Goal: Task Accomplishment & Management: Manage account settings

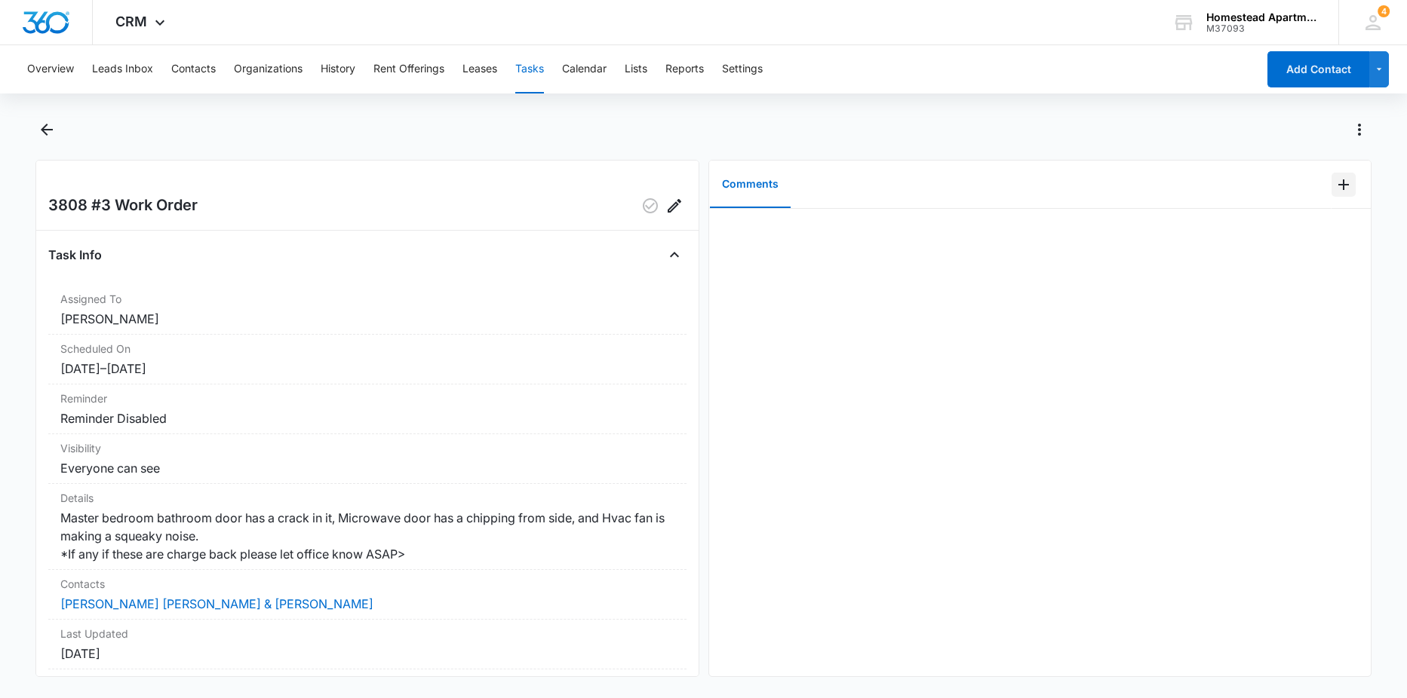
click at [1334, 180] on icon "Add Comment" at bounding box center [1343, 185] width 18 height 18
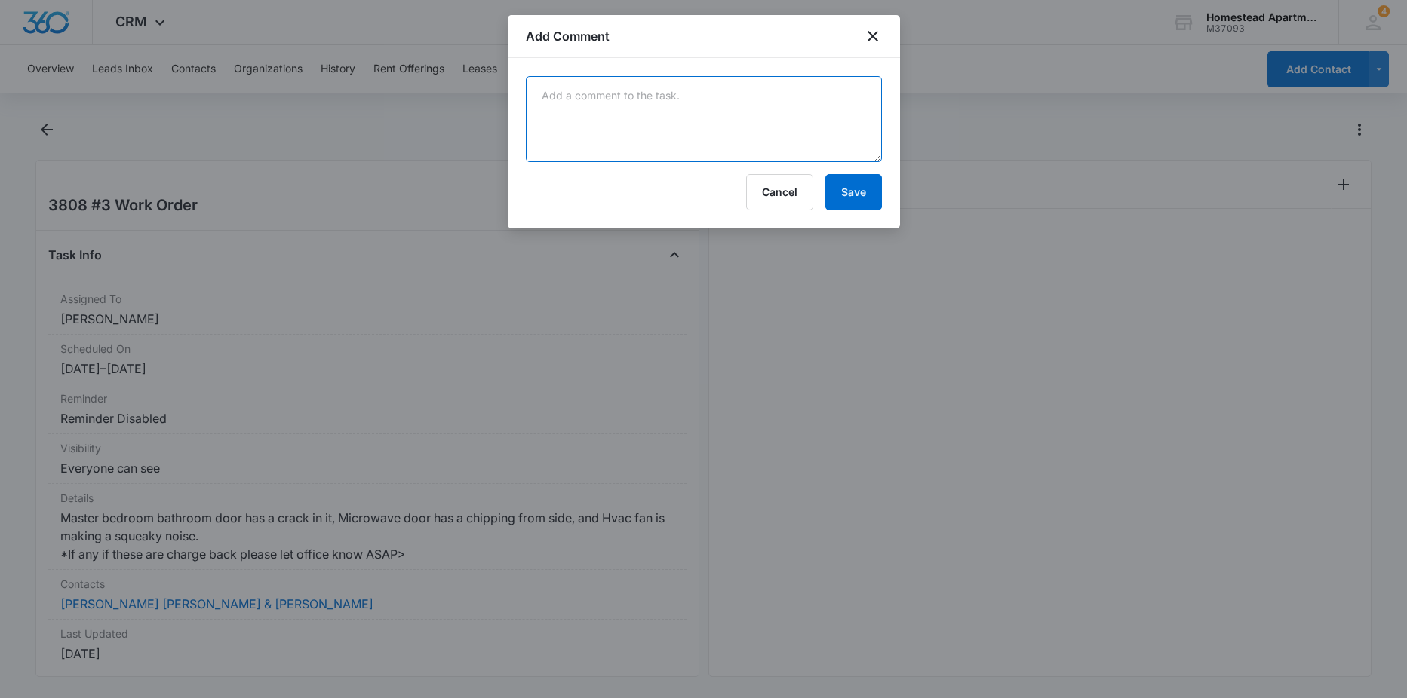
click at [769, 97] on textarea at bounding box center [704, 119] width 356 height 86
click at [764, 94] on textarea "so the microwave is a very old model and a" at bounding box center [704, 119] width 356 height 86
click at [693, 136] on textarea "so the microwave is a very old model and has cracks appearing by the handle, to…" at bounding box center [704, 119] width 356 height 86
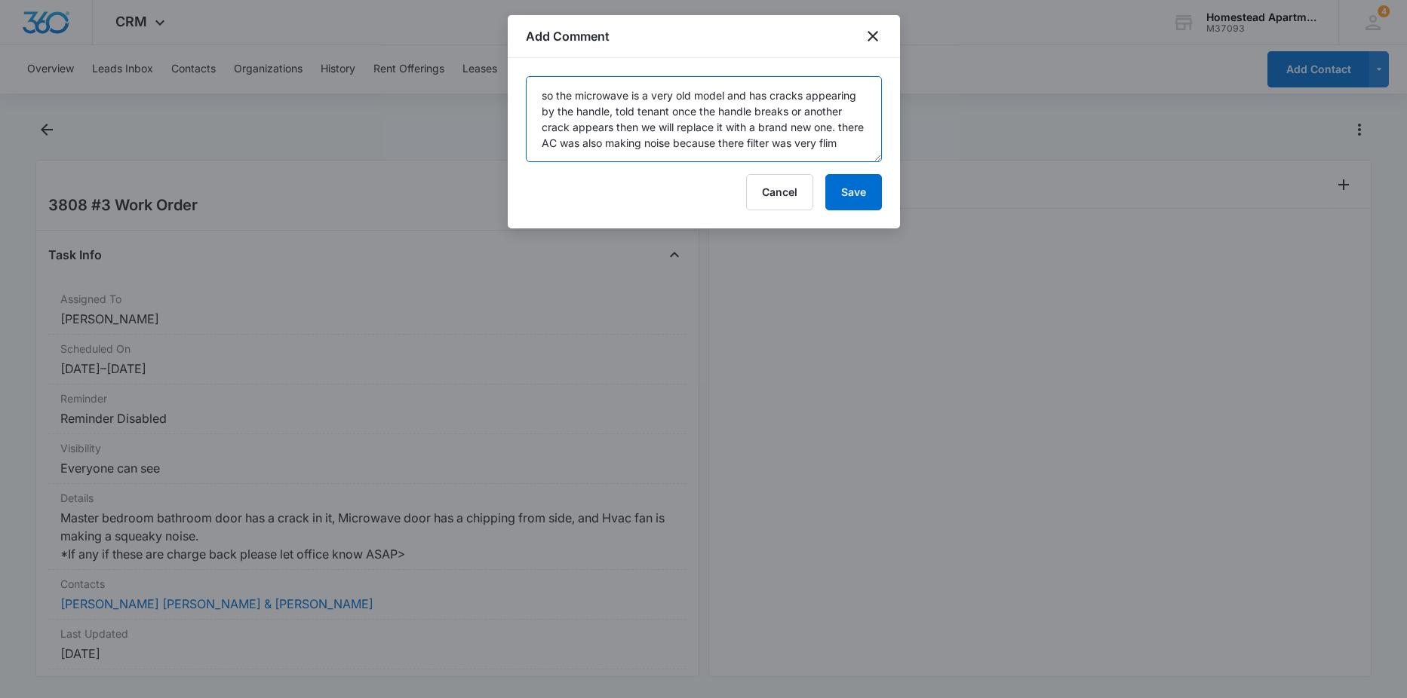
scroll to position [4, 0]
click at [643, 154] on textarea "so the microwave is a very old model and has cracks appearing by the handle, to…" at bounding box center [704, 119] width 356 height 86
click at [800, 149] on textarea "so the microwave is a very old model and has cracks appearing by the handle, to…" at bounding box center [704, 119] width 356 height 86
click at [845, 147] on textarea "so the microwave is a very old model and has cracks appearing by the handle, to…" at bounding box center [704, 119] width 356 height 86
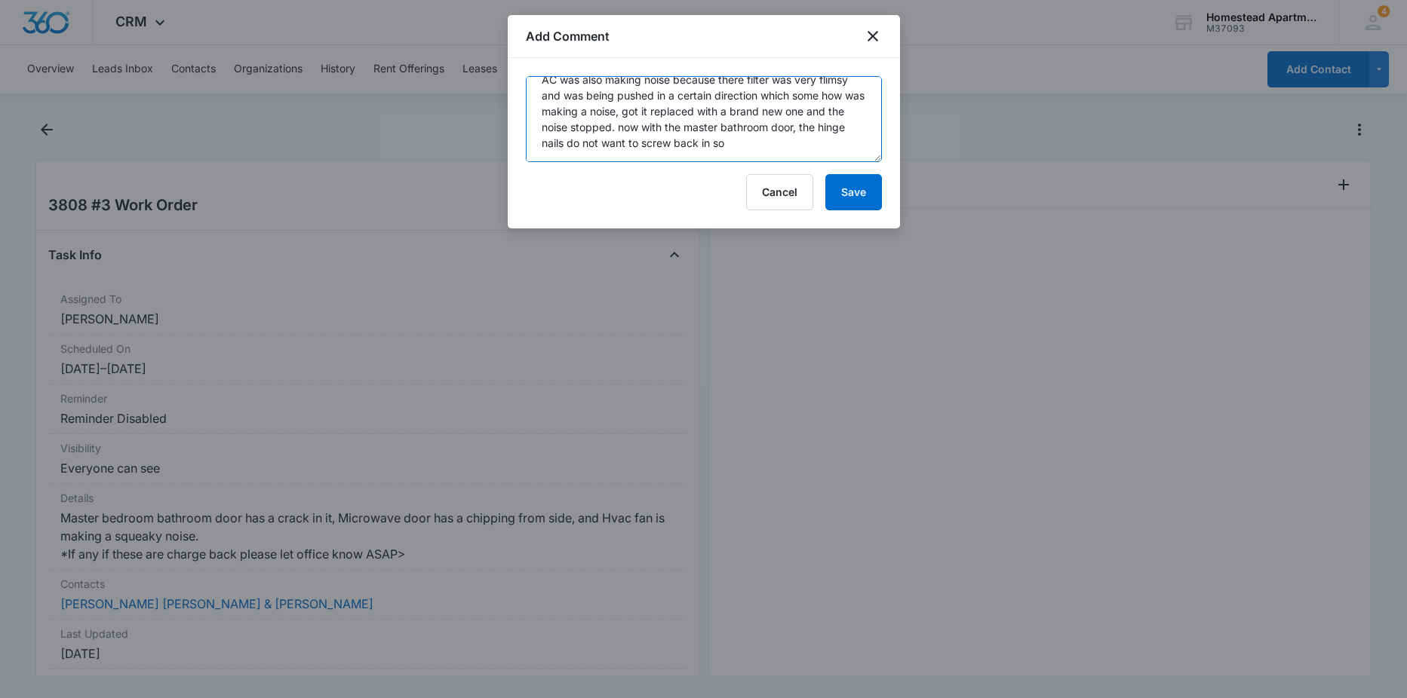
scroll to position [67, 0]
click at [849, 141] on textarea "so the microwave is a very old model and has cracks appearing by the handle, to…" at bounding box center [704, 119] width 356 height 86
click at [600, 153] on textarea "so the microwave is a very old model and has cracks appearing by the handle, to…" at bounding box center [704, 119] width 356 height 86
click at [721, 157] on textarea "so the microwave is a very old model and has cracks appearing by the handle, to…" at bounding box center [704, 119] width 356 height 86
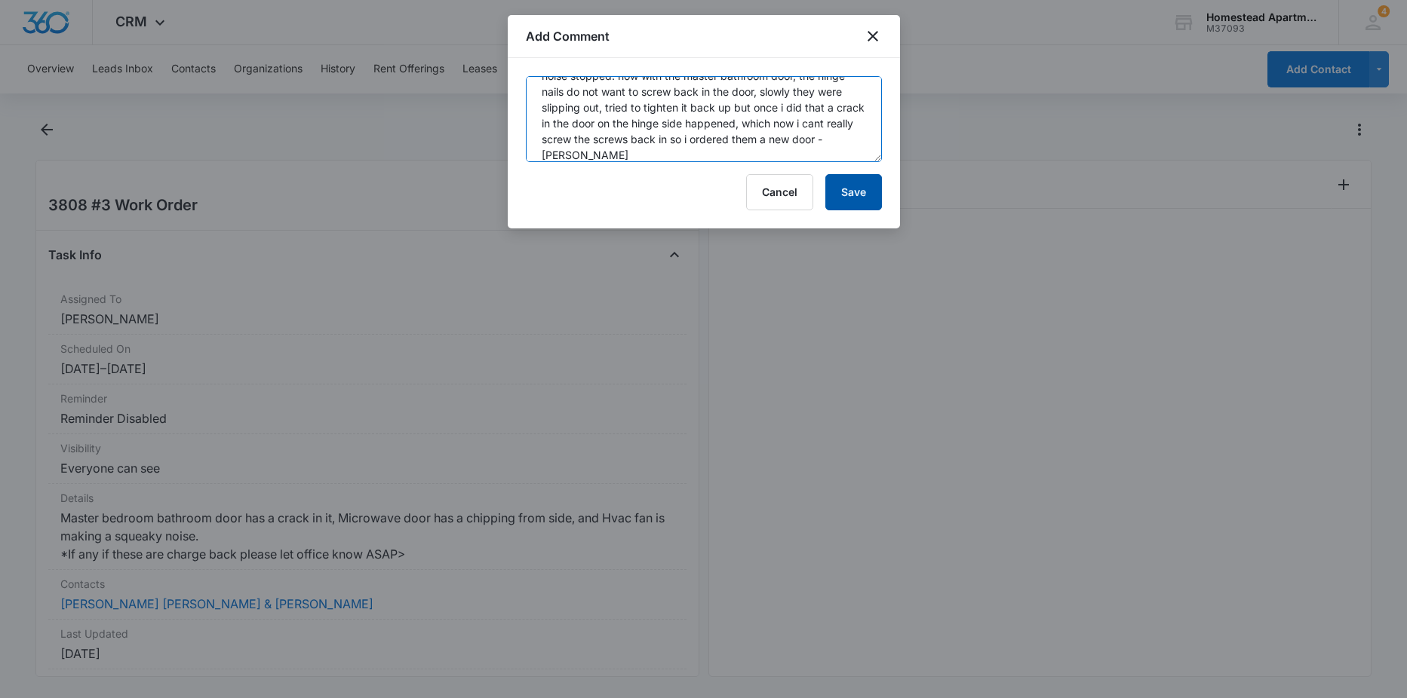
type textarea "so the microwave is a very old model and has cracks appearing by the handle, to…"
click at [866, 193] on button "Save" at bounding box center [853, 192] width 57 height 36
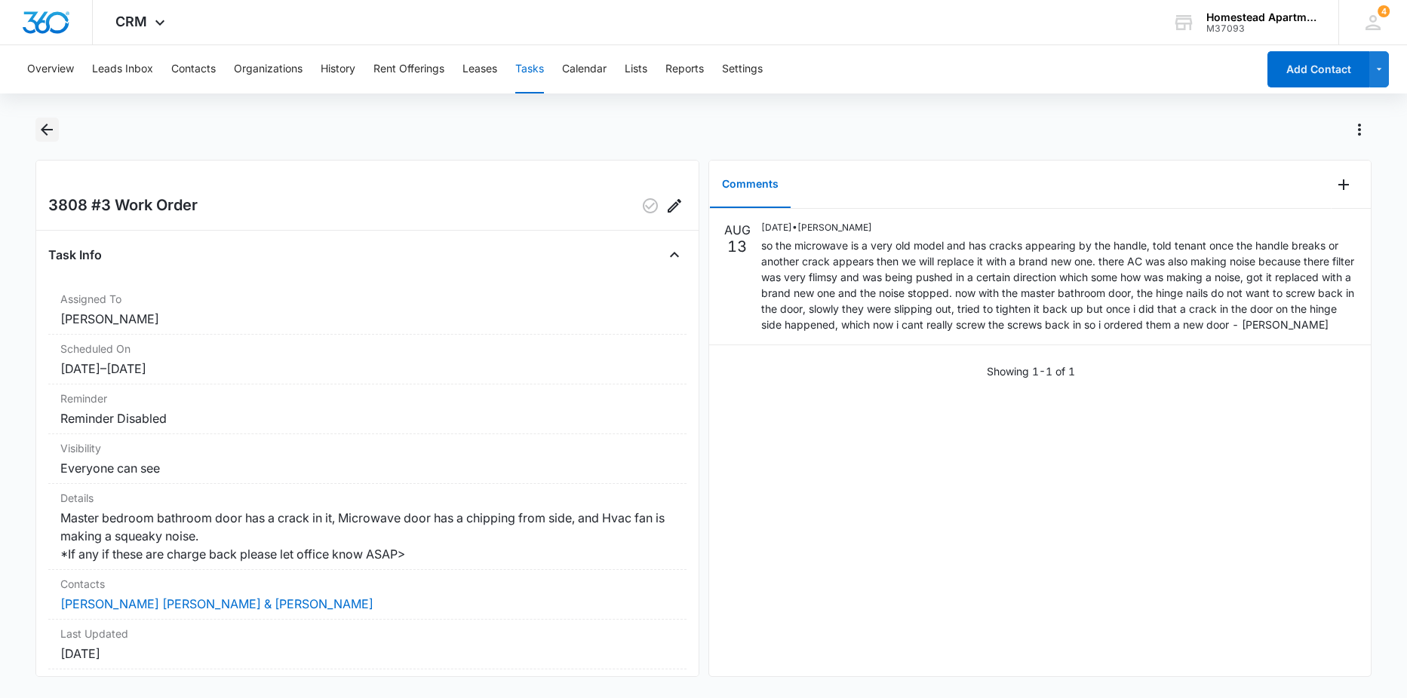
click at [42, 132] on icon "Back" at bounding box center [47, 130] width 18 height 18
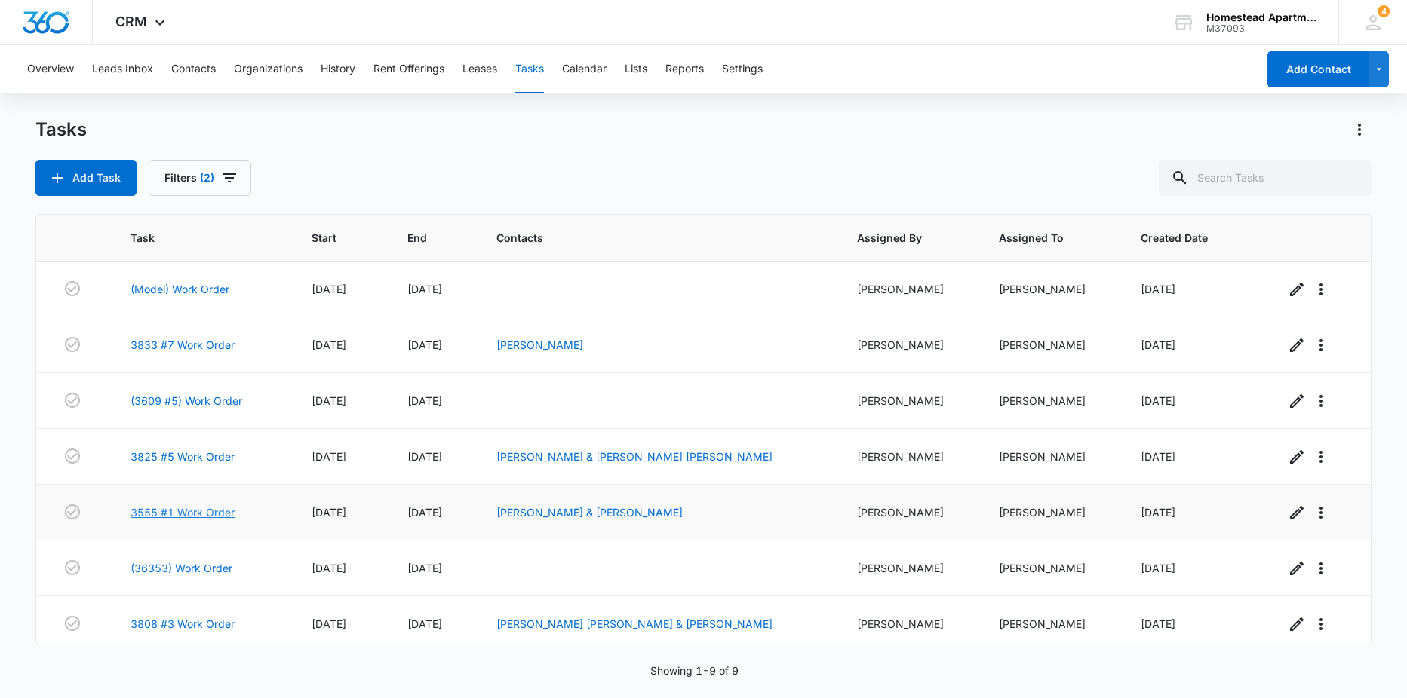
click at [224, 511] on link "3555 #1 Work Order" at bounding box center [182, 513] width 104 height 16
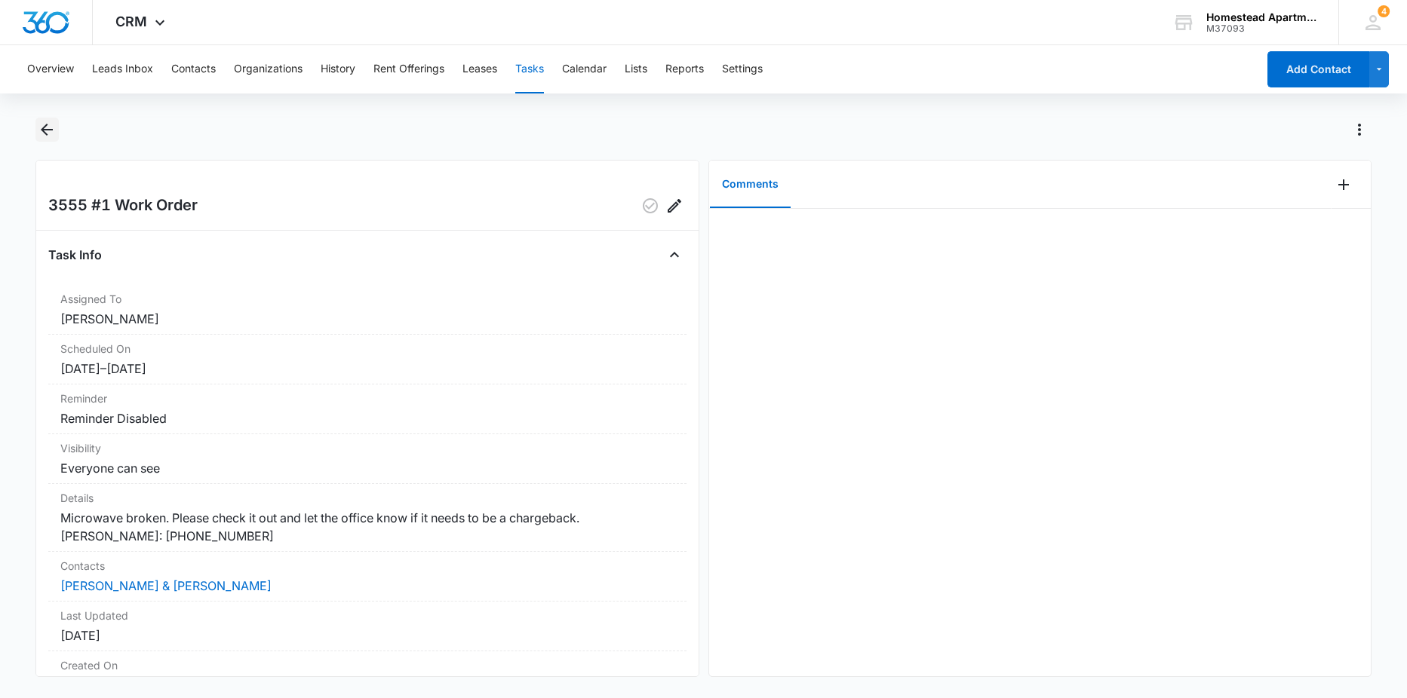
click at [49, 132] on icon "Back" at bounding box center [47, 130] width 18 height 18
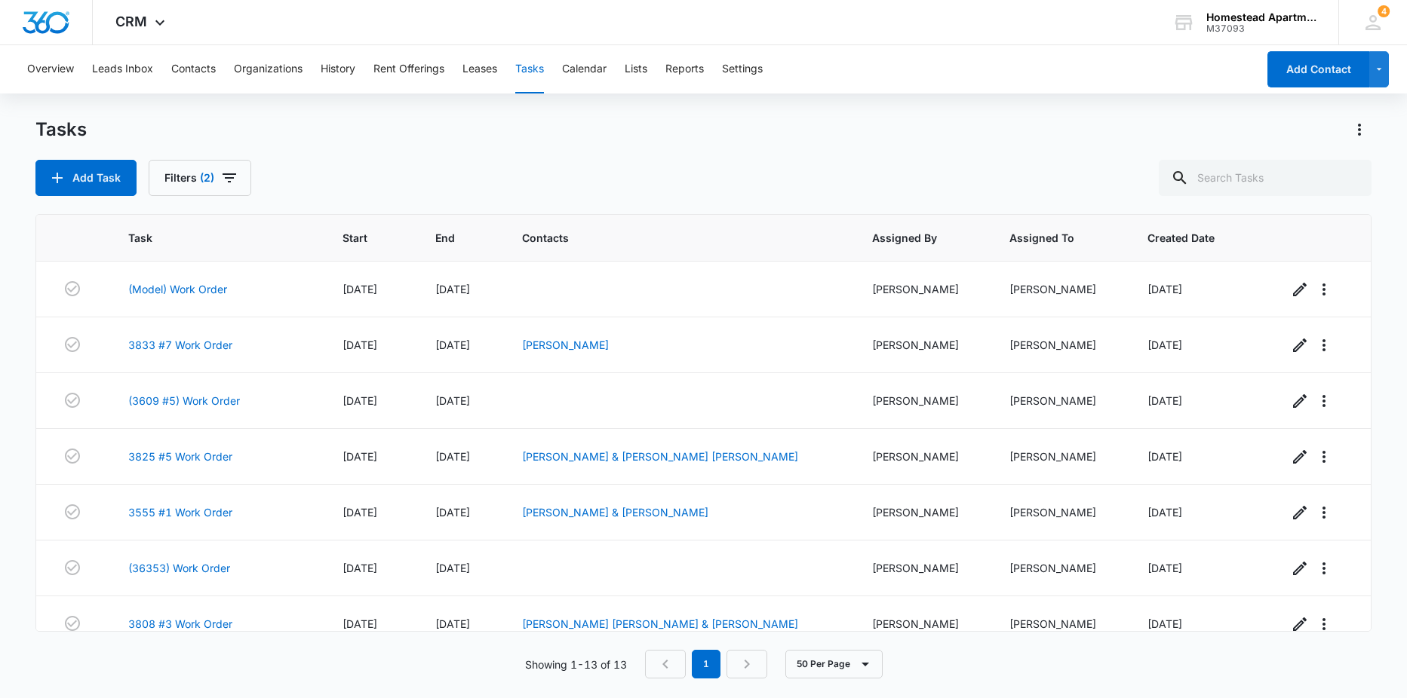
scroll to position [355, 0]
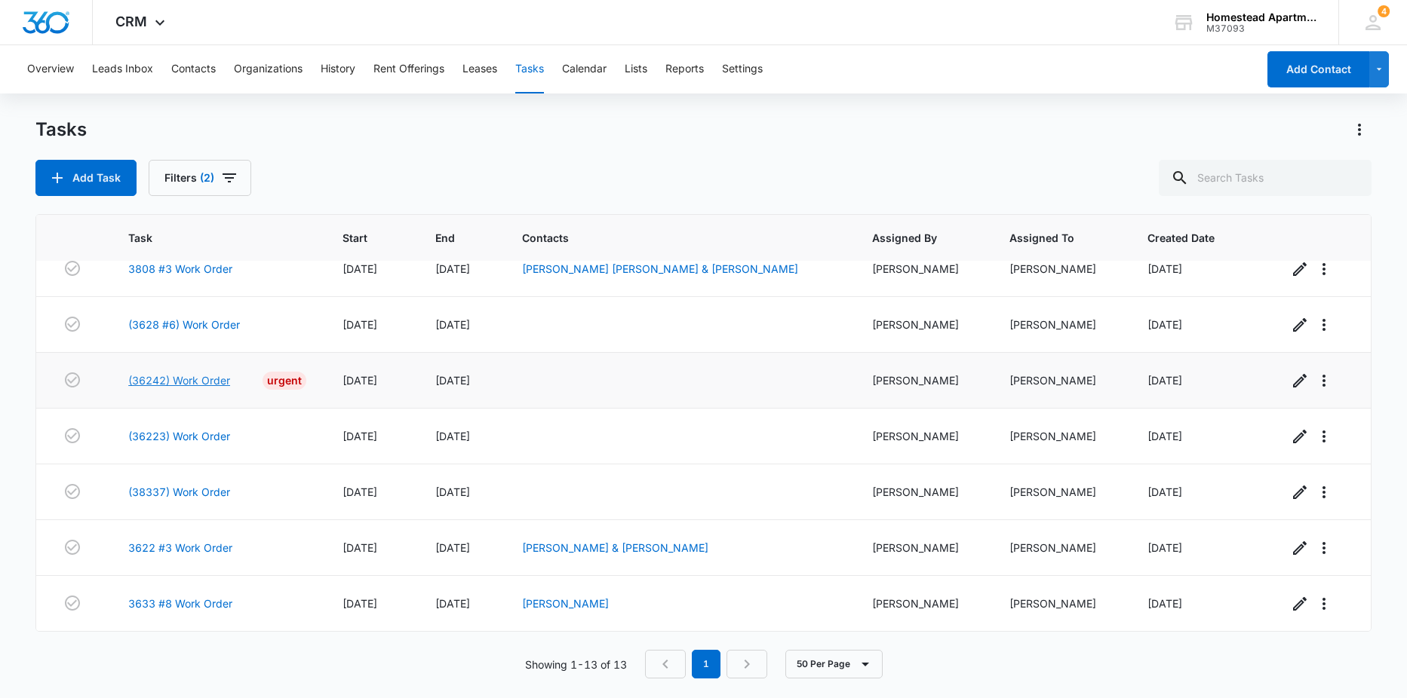
click at [209, 383] on link "(36242) Work Order" at bounding box center [179, 381] width 102 height 16
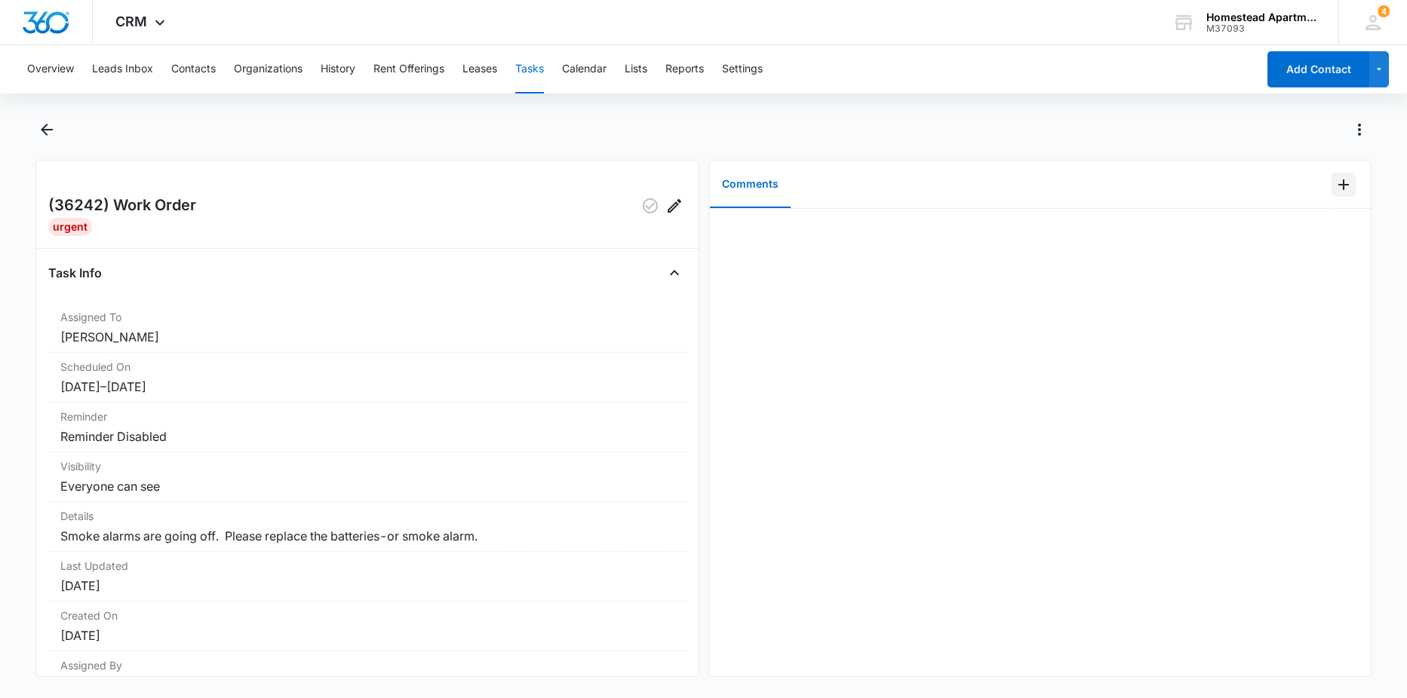
click at [1334, 183] on icon "Add Comment" at bounding box center [1343, 185] width 18 height 18
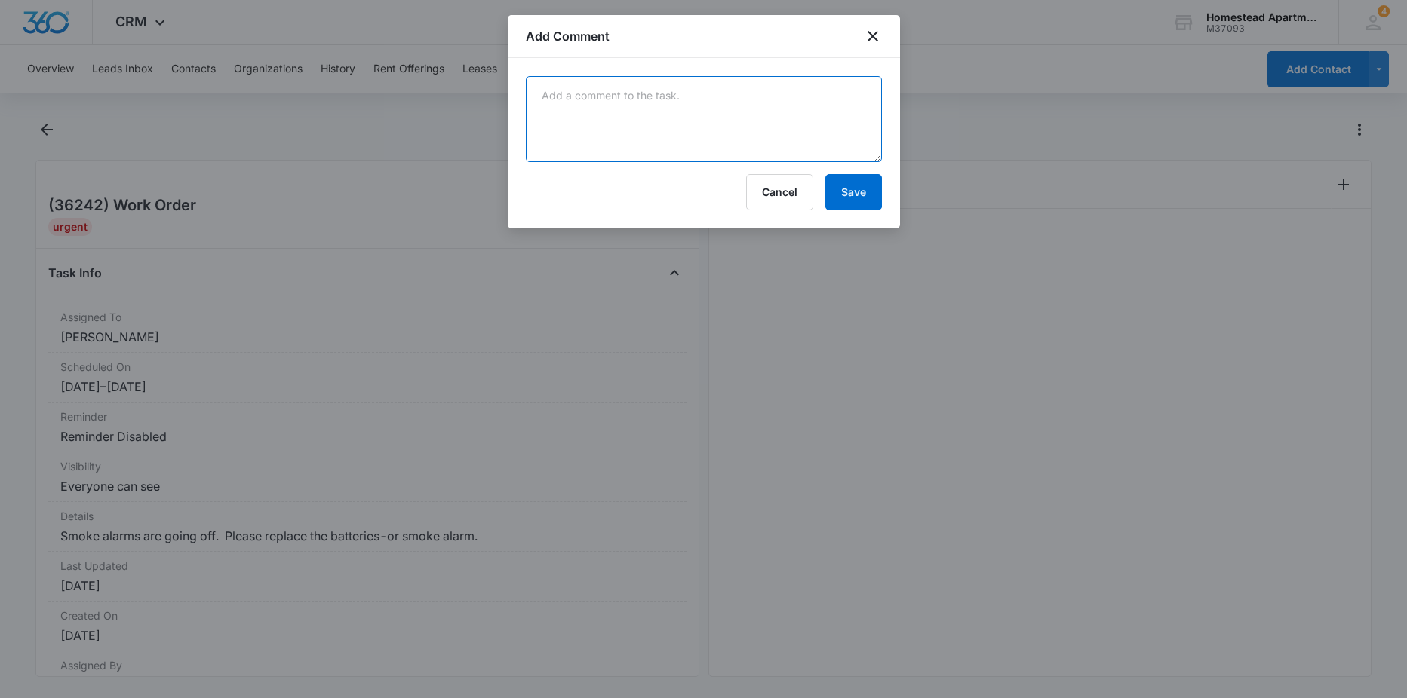
click at [813, 133] on textarea at bounding box center [704, 119] width 356 height 86
type textarea "alarm had original batteries in them so just had to replace them with new ones …"
click at [830, 195] on button "Save" at bounding box center [853, 192] width 57 height 36
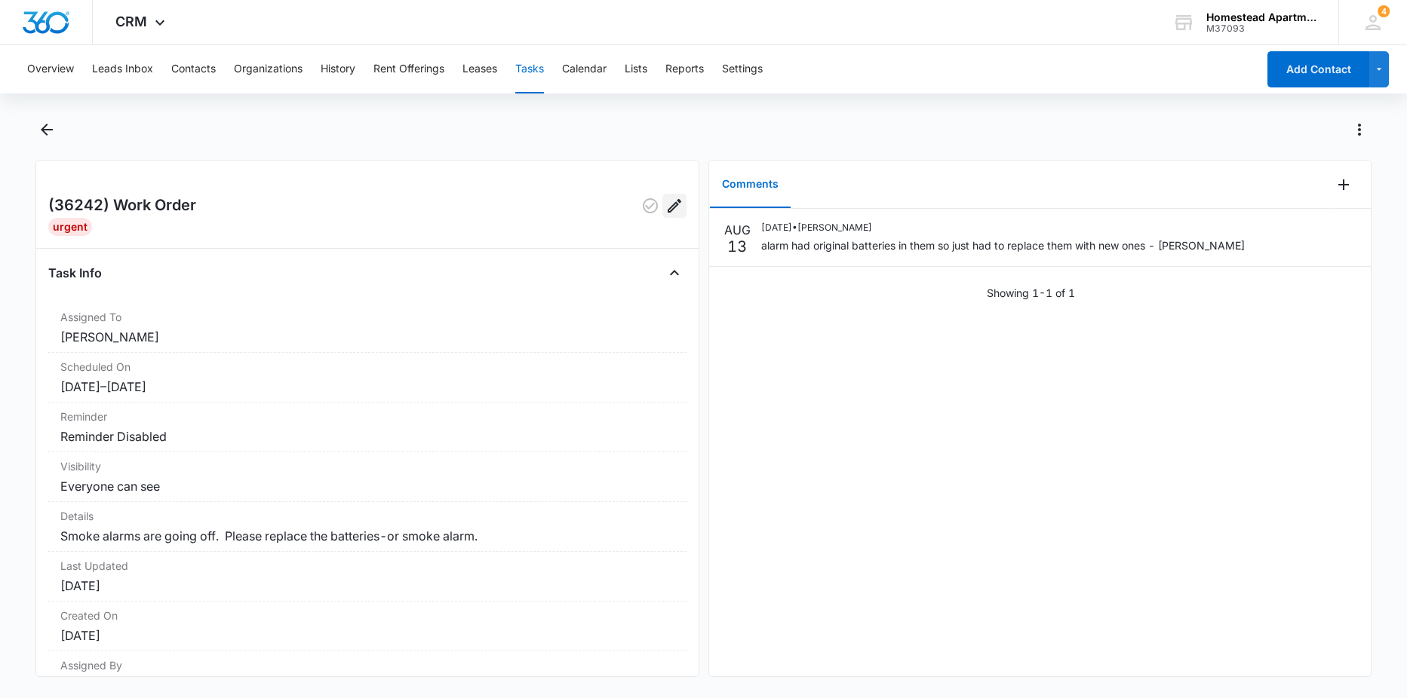
click at [667, 209] on icon "Edit" at bounding box center [674, 206] width 14 height 14
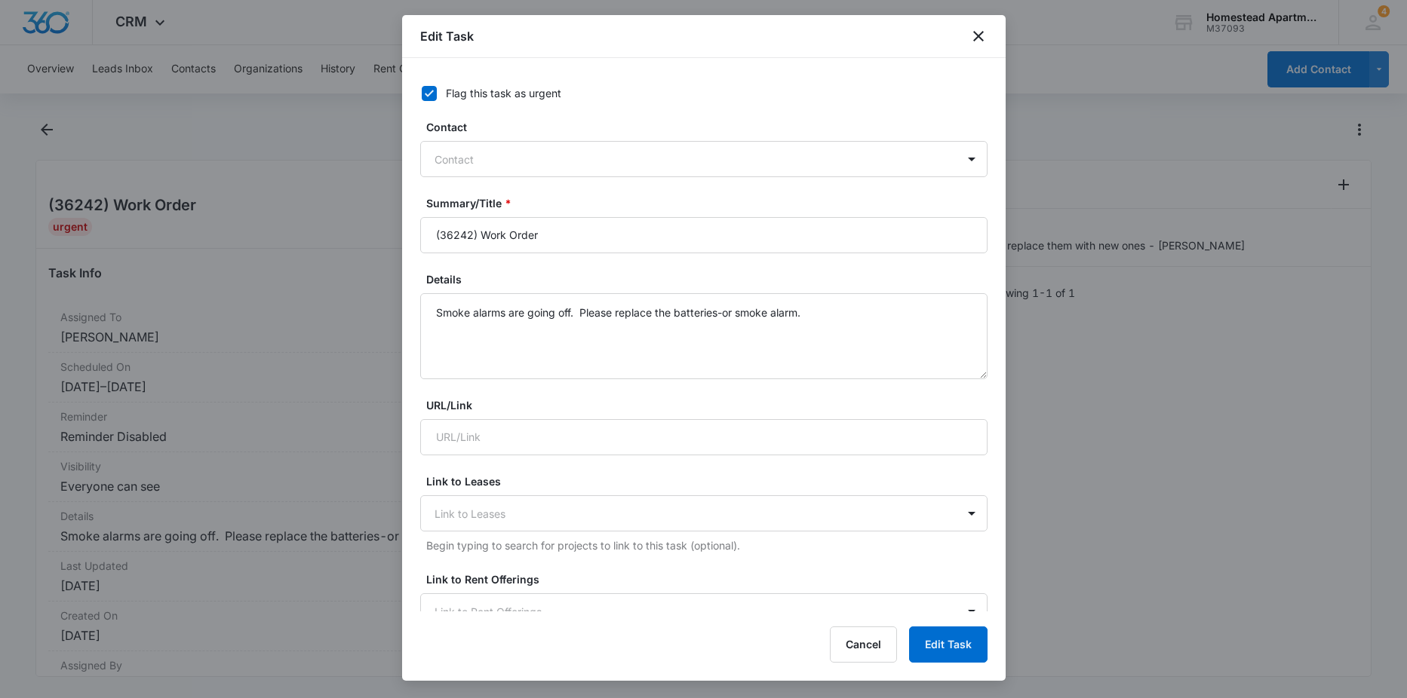
click at [427, 95] on icon at bounding box center [429, 93] width 9 height 7
click at [422, 95] on input "Flag this task as urgent" at bounding box center [416, 93] width 11 height 11
checkbox input "false"
click at [946, 642] on button "Edit Task" at bounding box center [948, 645] width 78 height 36
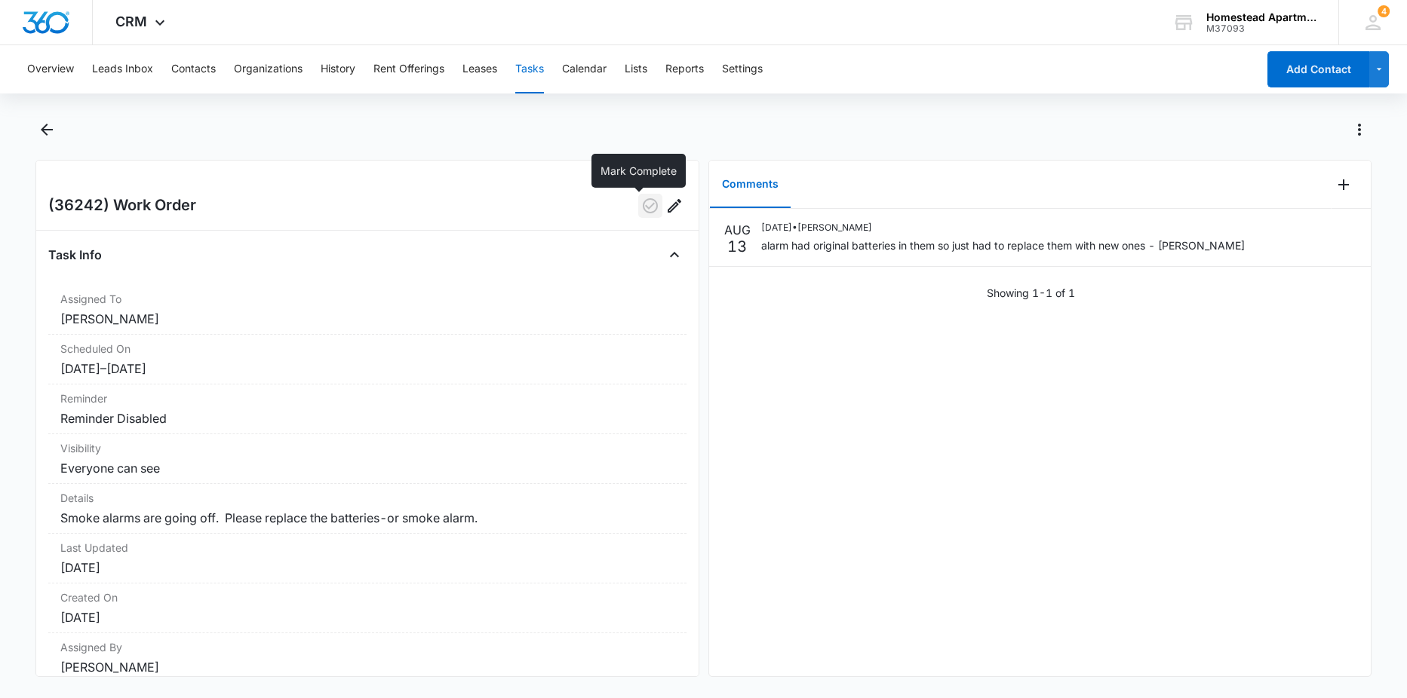
click at [641, 207] on icon "button" at bounding box center [650, 206] width 18 height 18
click at [40, 130] on icon "Back" at bounding box center [47, 130] width 18 height 18
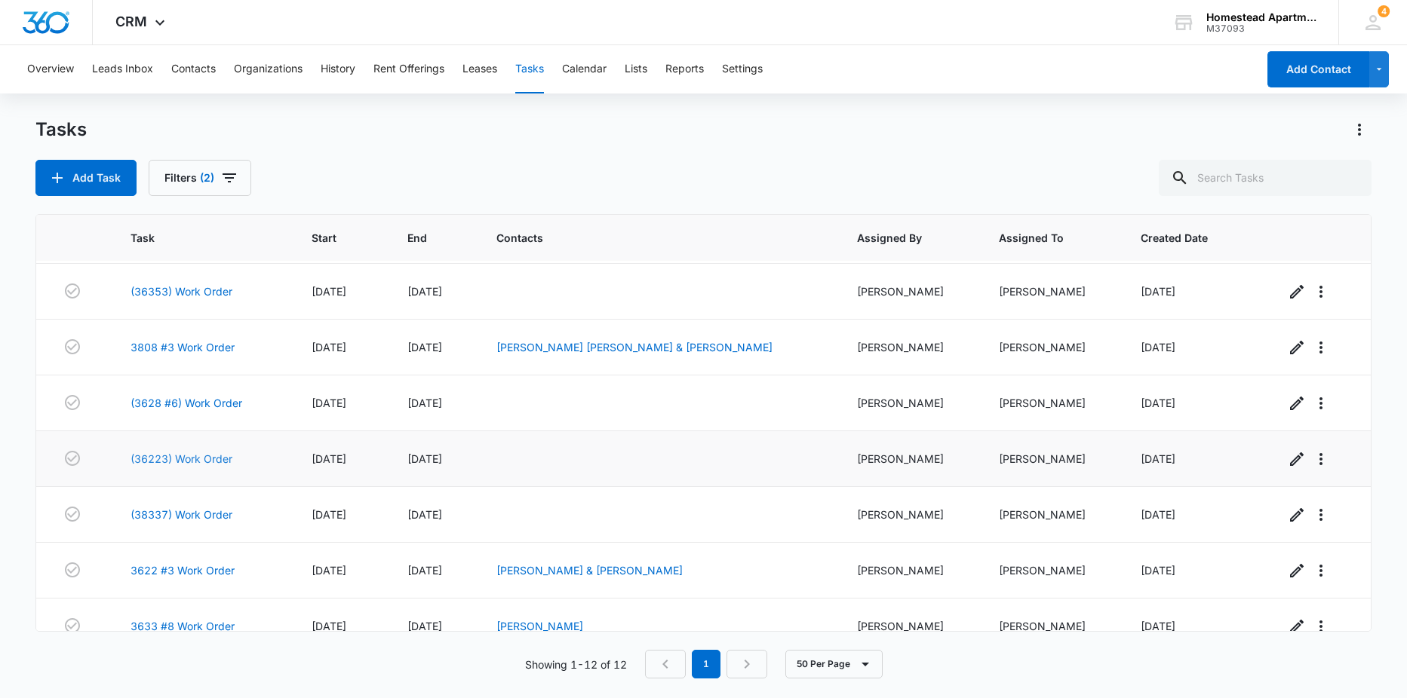
scroll to position [299, 0]
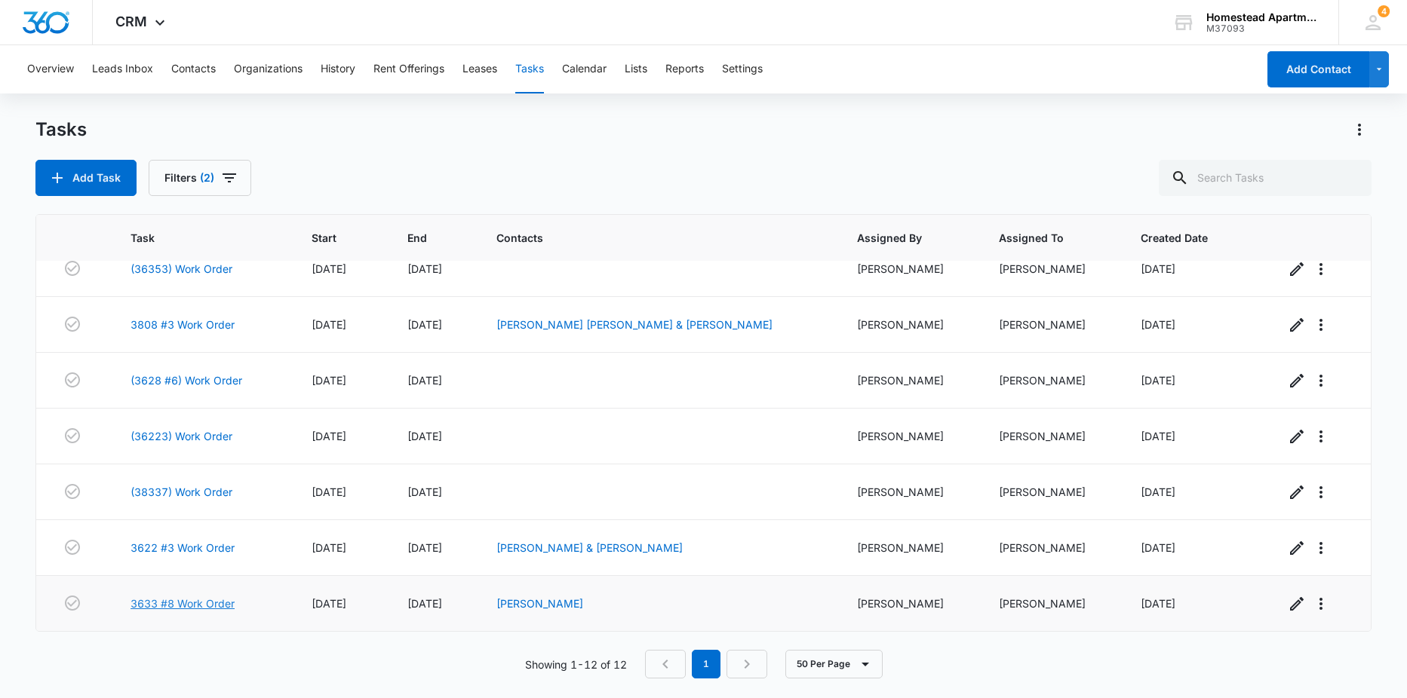
click at [208, 608] on link "3633 #8 Work Order" at bounding box center [182, 604] width 104 height 16
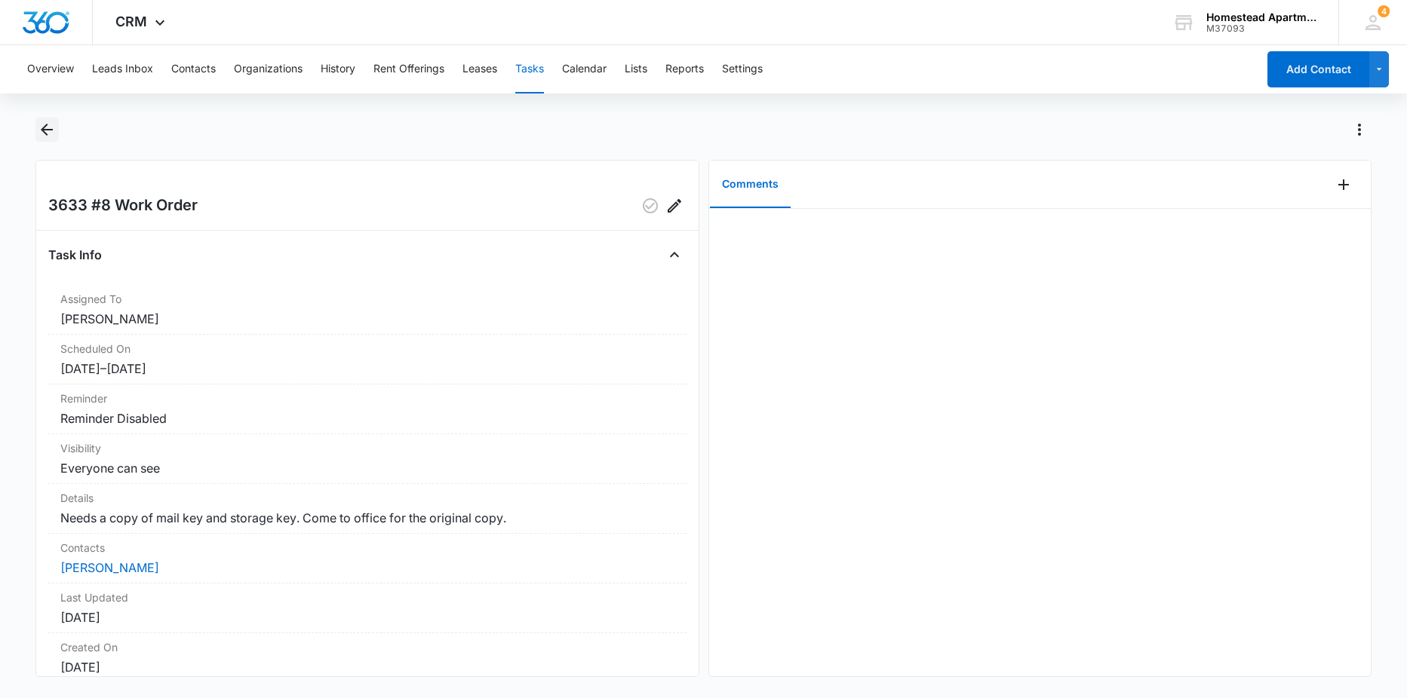
click at [47, 130] on icon "Back" at bounding box center [47, 130] width 12 height 12
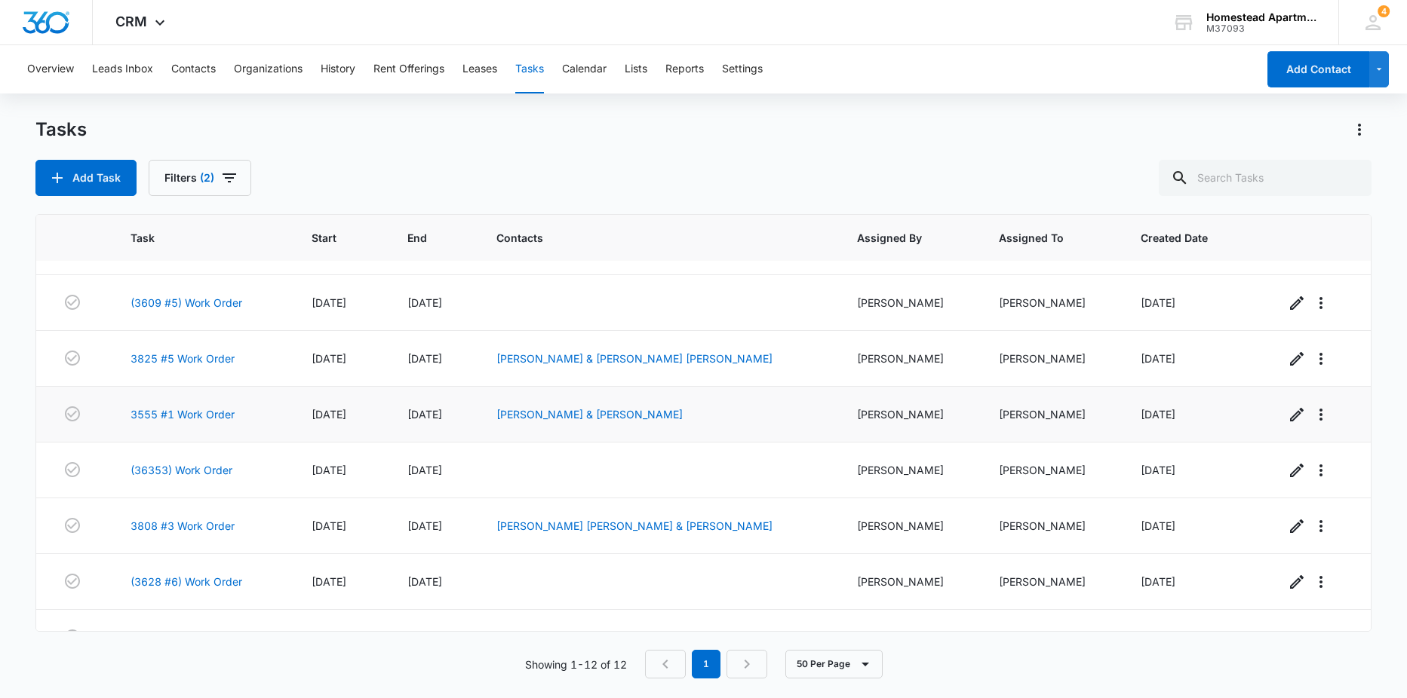
scroll to position [299, 0]
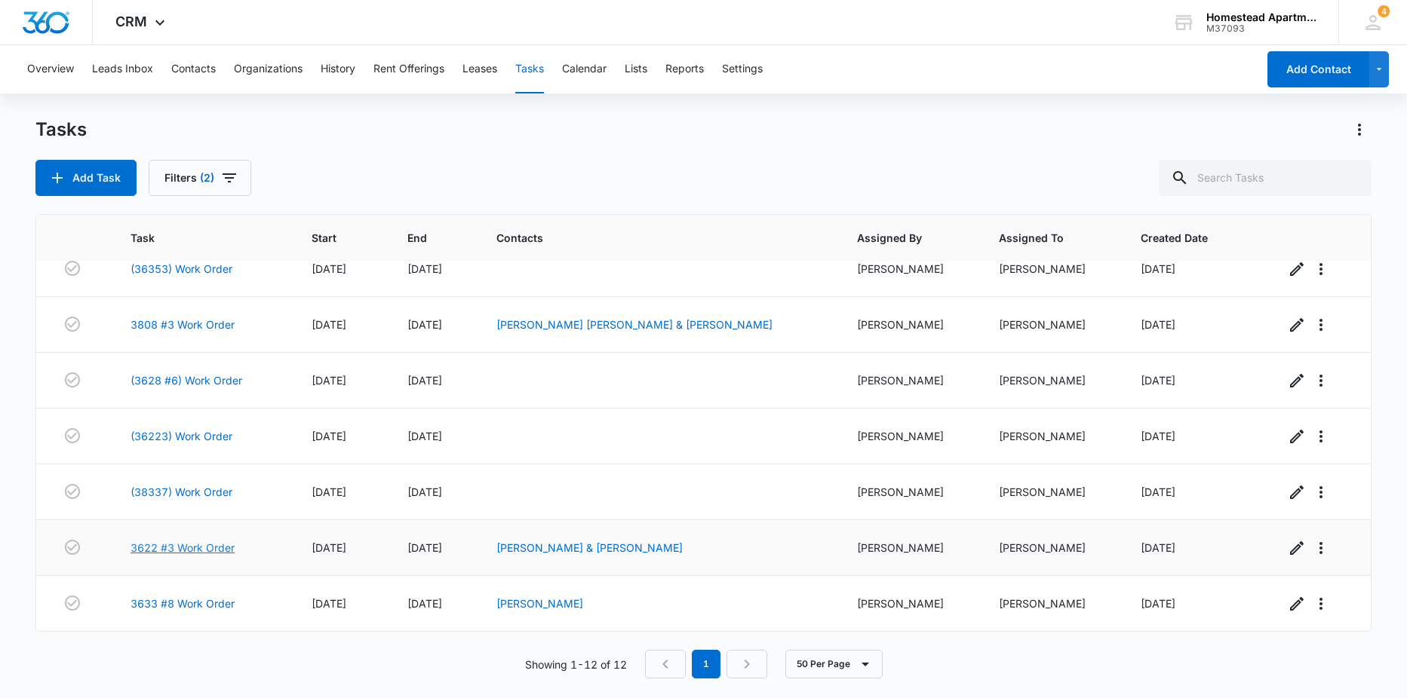
click at [195, 547] on link "3622 #3 Work Order" at bounding box center [182, 548] width 104 height 16
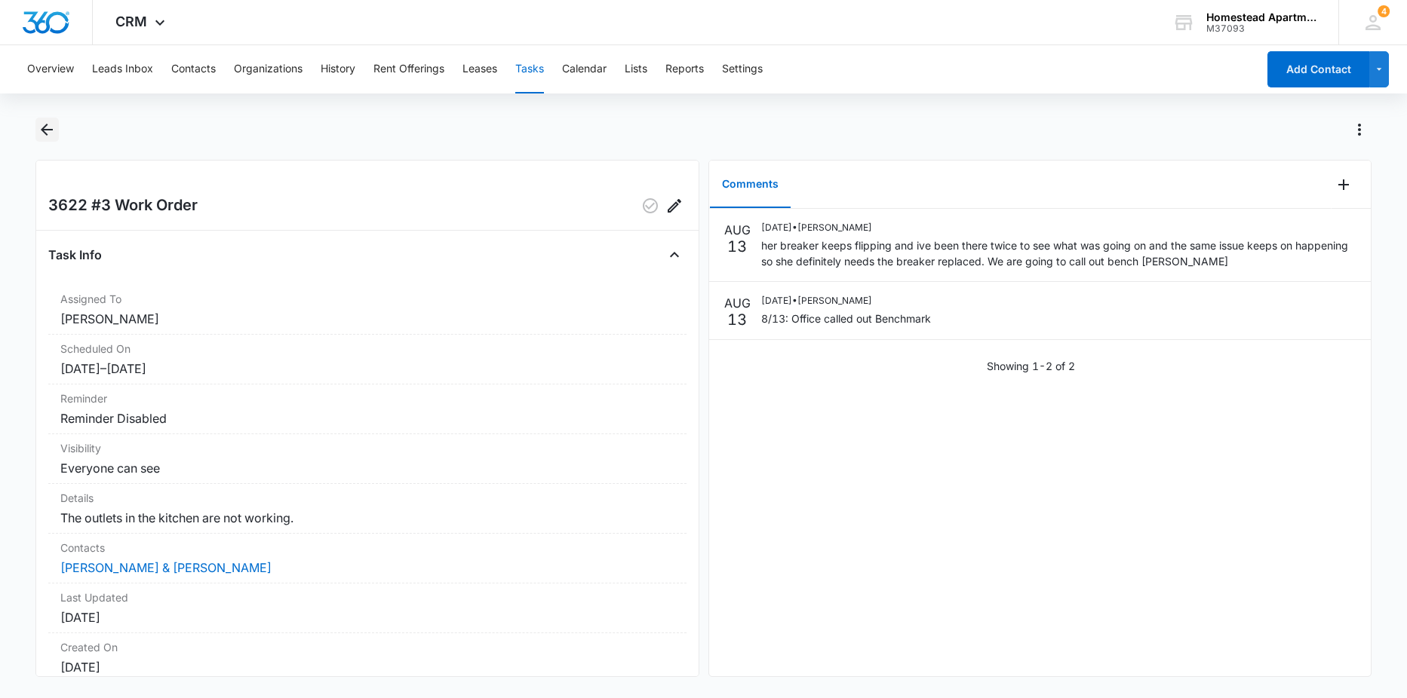
click at [49, 129] on icon "Back" at bounding box center [47, 130] width 12 height 12
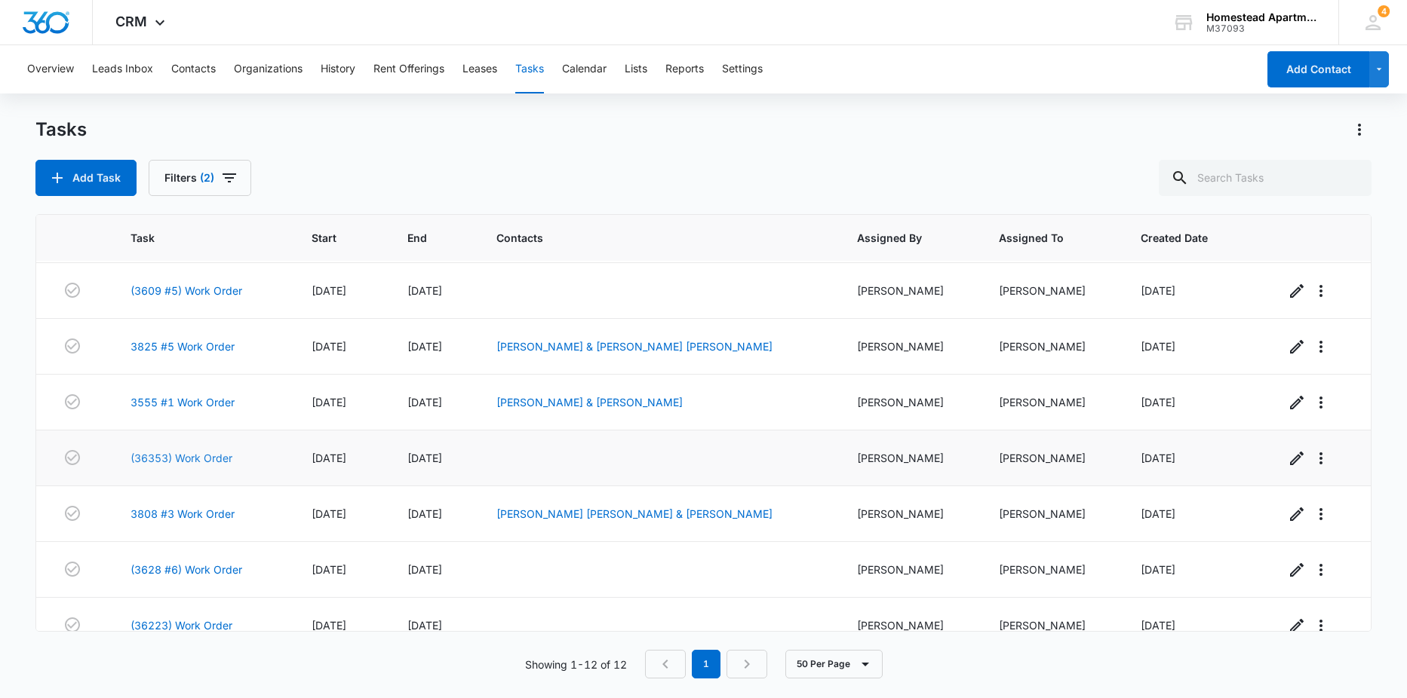
scroll to position [299, 0]
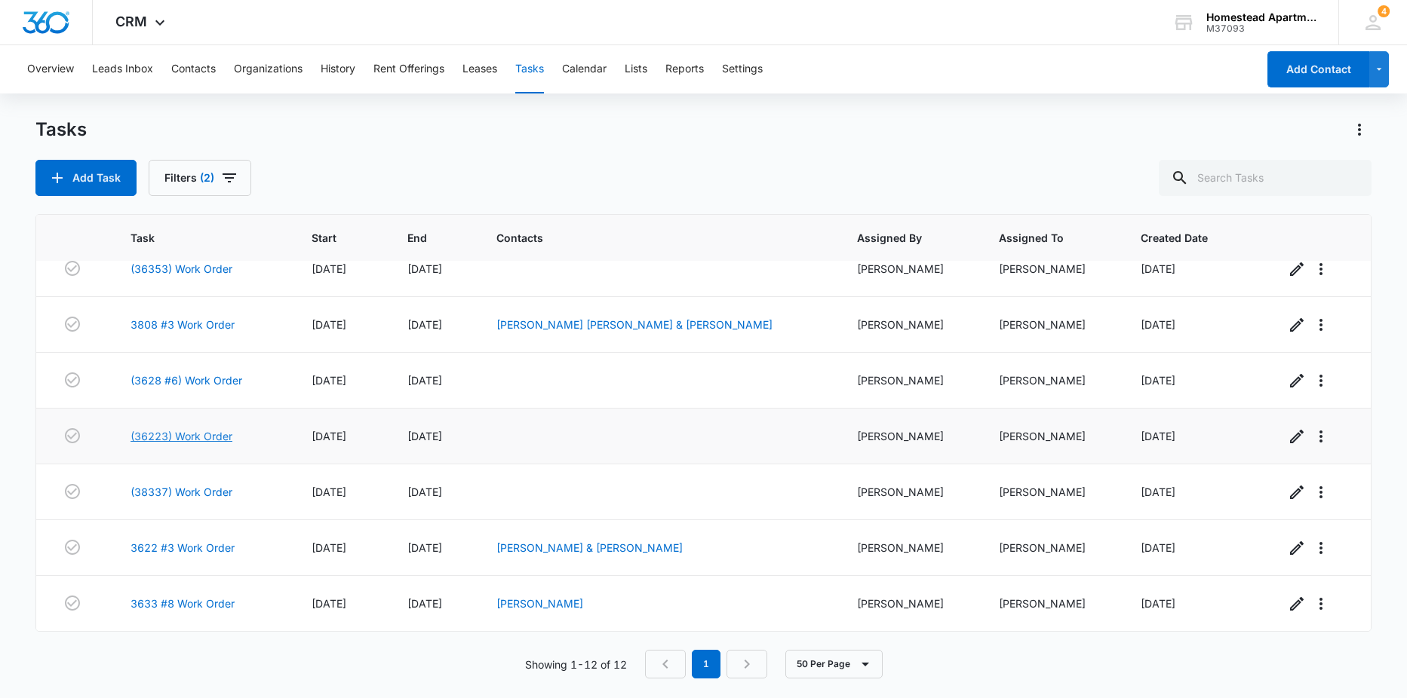
click at [195, 436] on link "(36223) Work Order" at bounding box center [181, 436] width 102 height 16
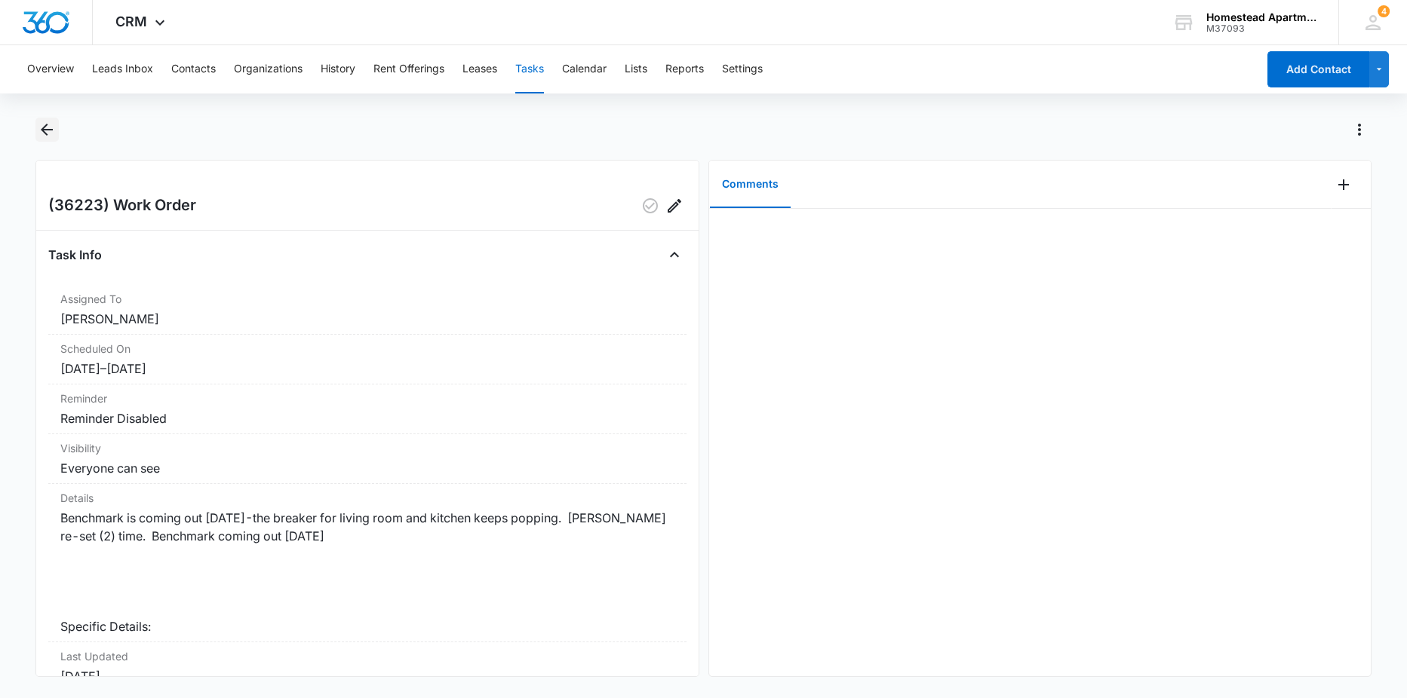
click at [51, 133] on icon "Back" at bounding box center [47, 130] width 18 height 18
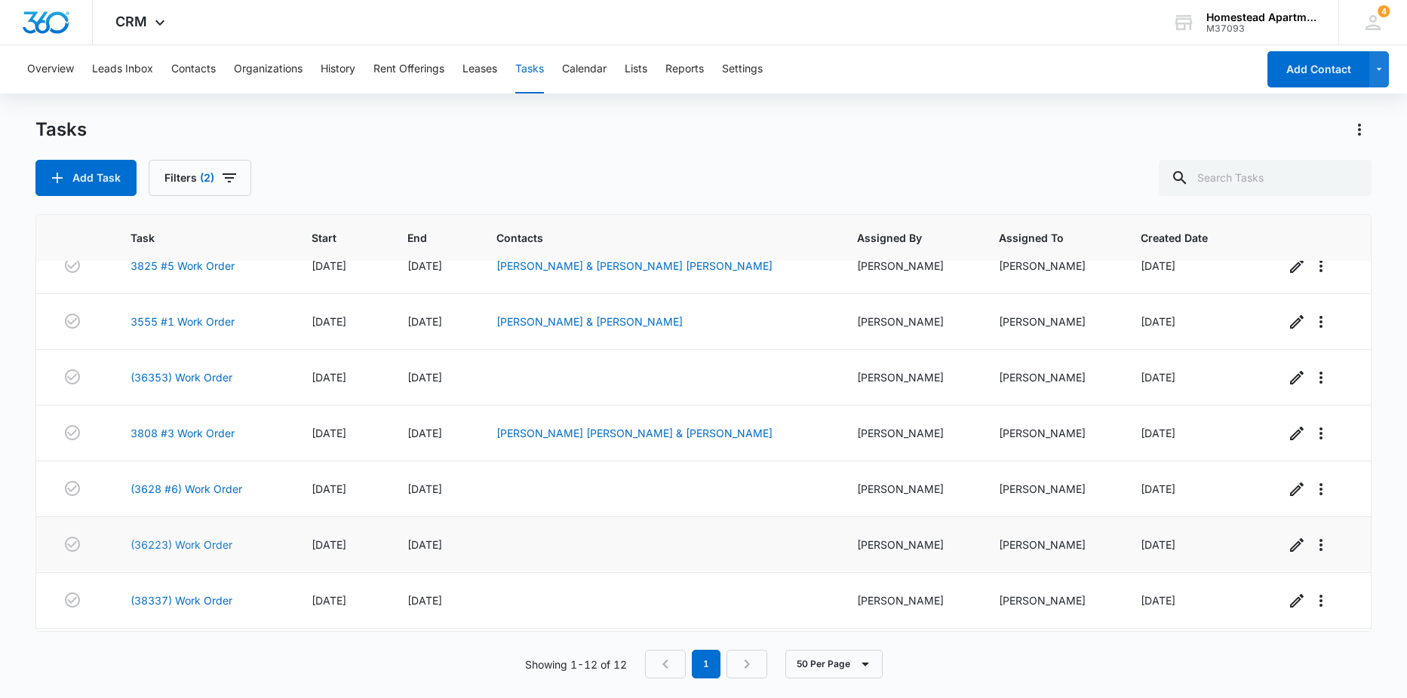
scroll to position [299, 0]
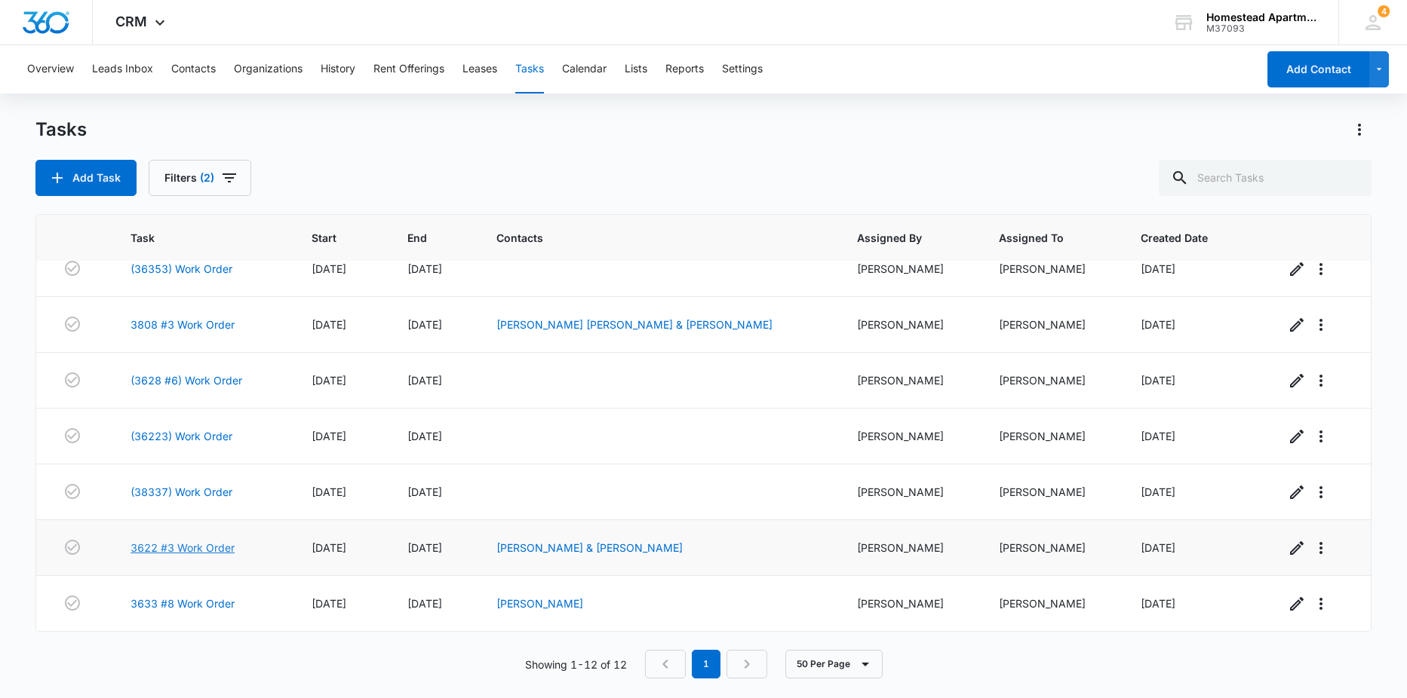
click at [204, 550] on link "3622 #3 Work Order" at bounding box center [182, 548] width 104 height 16
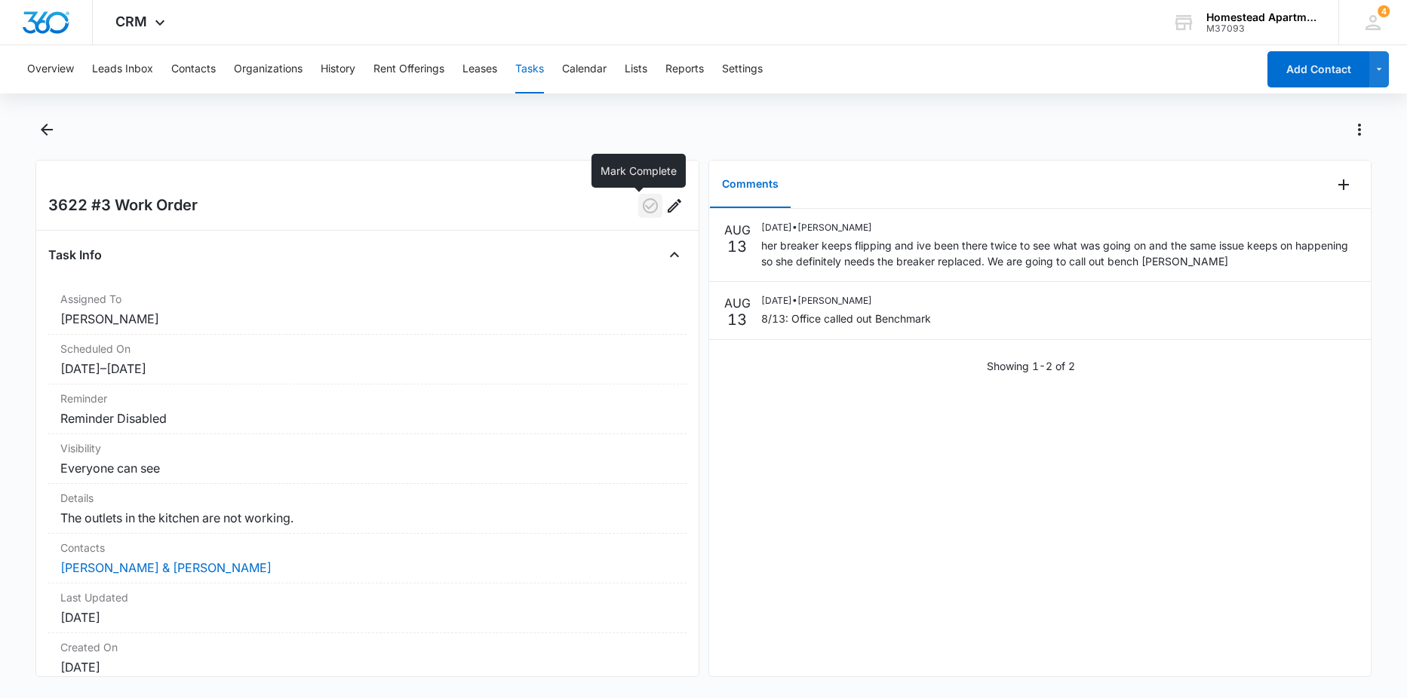
click at [641, 209] on icon "button" at bounding box center [650, 206] width 18 height 18
click at [57, 120] on button "Back" at bounding box center [46, 130] width 23 height 24
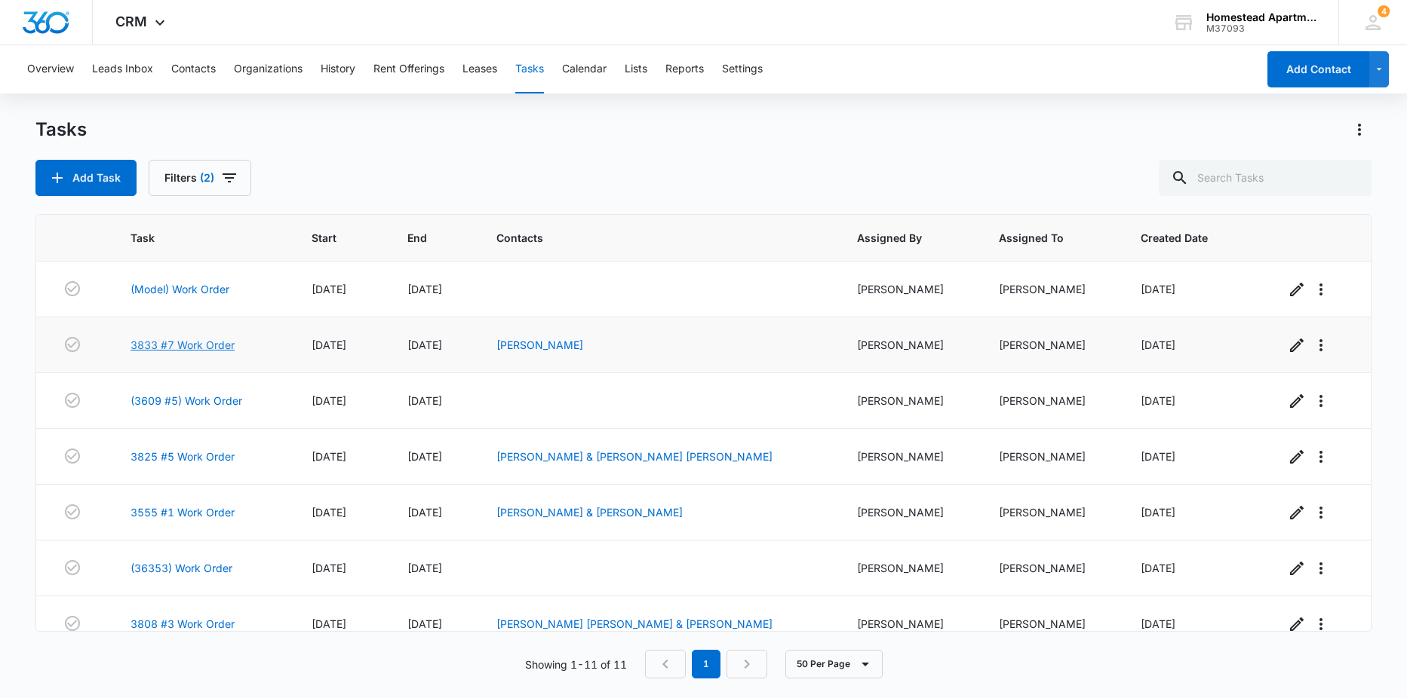
click at [178, 348] on link "3833 #7 Work Order" at bounding box center [182, 345] width 104 height 16
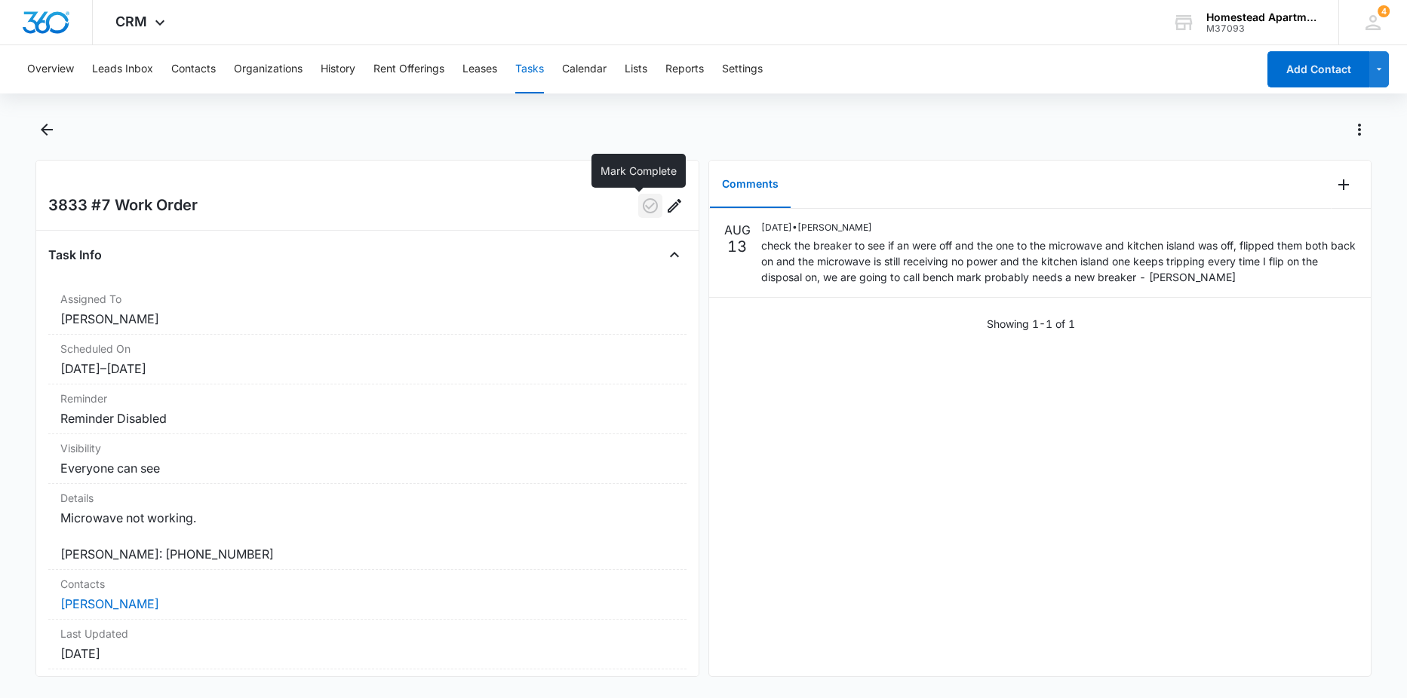
click at [641, 207] on icon "button" at bounding box center [650, 206] width 18 height 18
click at [49, 136] on icon "Back" at bounding box center [47, 130] width 18 height 18
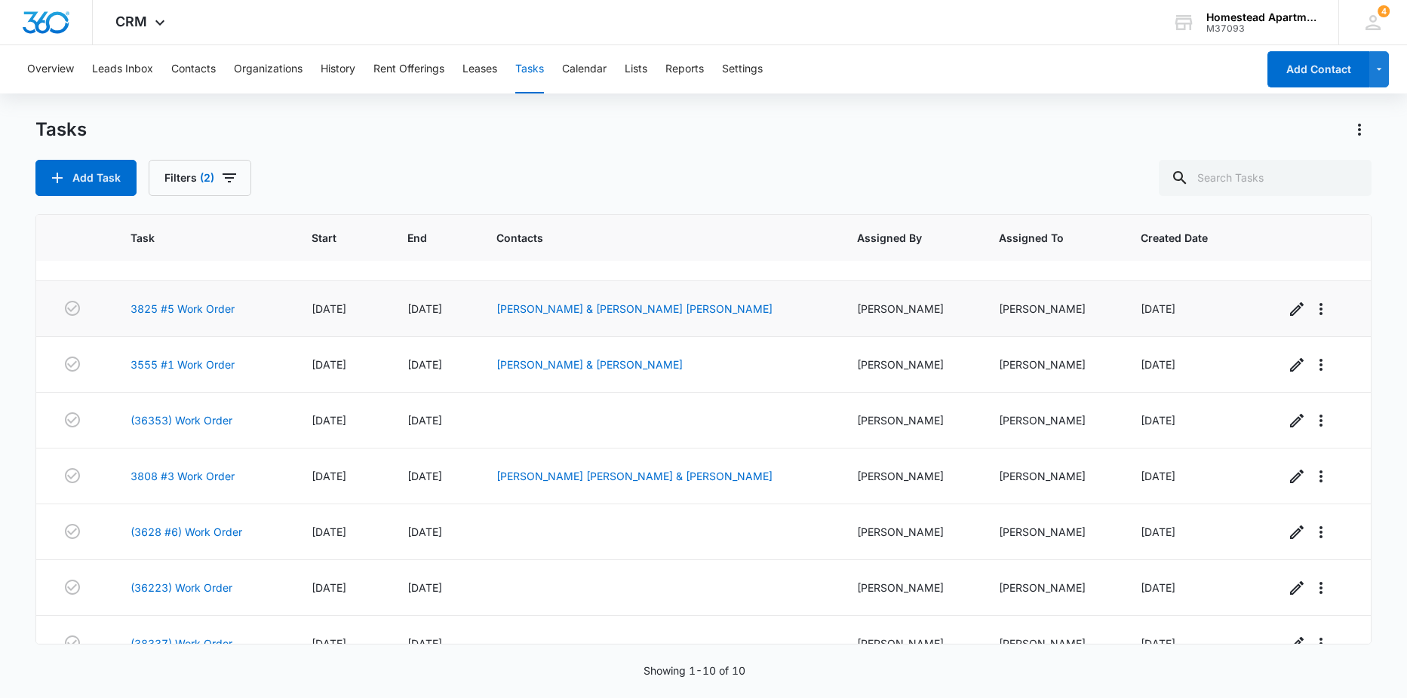
scroll to position [175, 0]
